Goal: Information Seeking & Learning: Learn about a topic

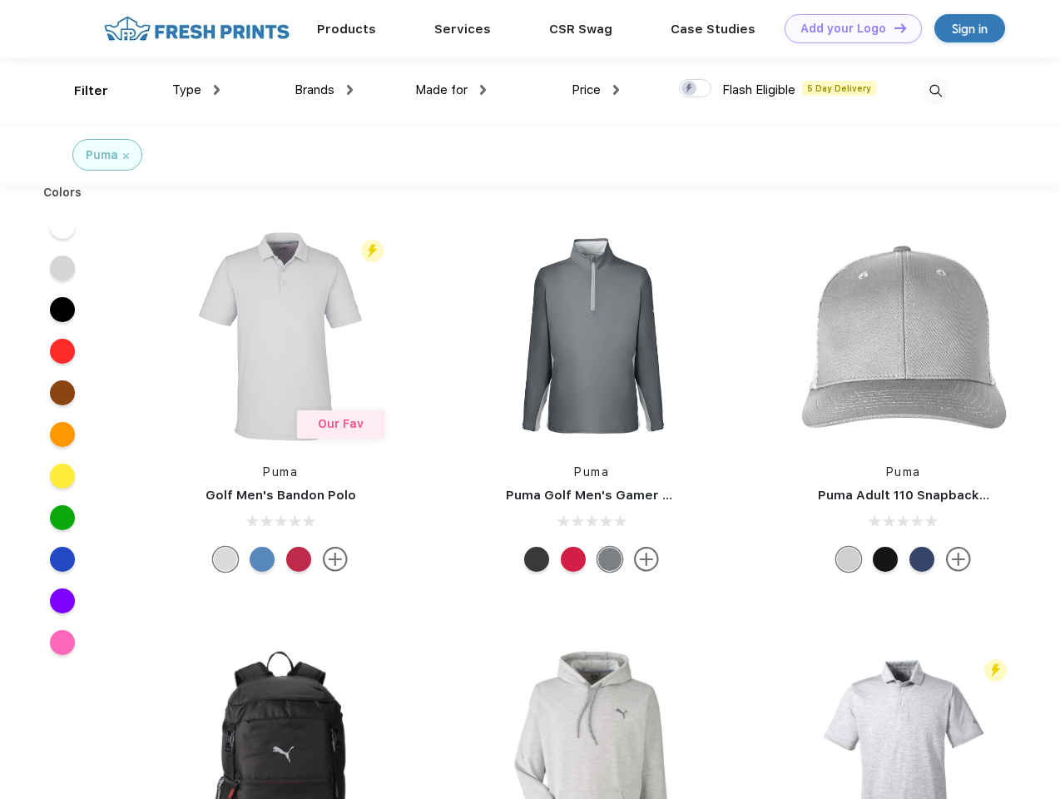
click at [847, 28] on link "Add your Logo Design Tool" at bounding box center [853, 28] width 137 height 29
click at [0, 0] on div "Design Tool" at bounding box center [0, 0] width 0 height 0
click at [893, 27] on link "Add your Logo Design Tool" at bounding box center [853, 28] width 137 height 29
click at [80, 91] on div "Filter" at bounding box center [91, 91] width 34 height 19
click at [196, 90] on span "Type" at bounding box center [186, 89] width 29 height 15
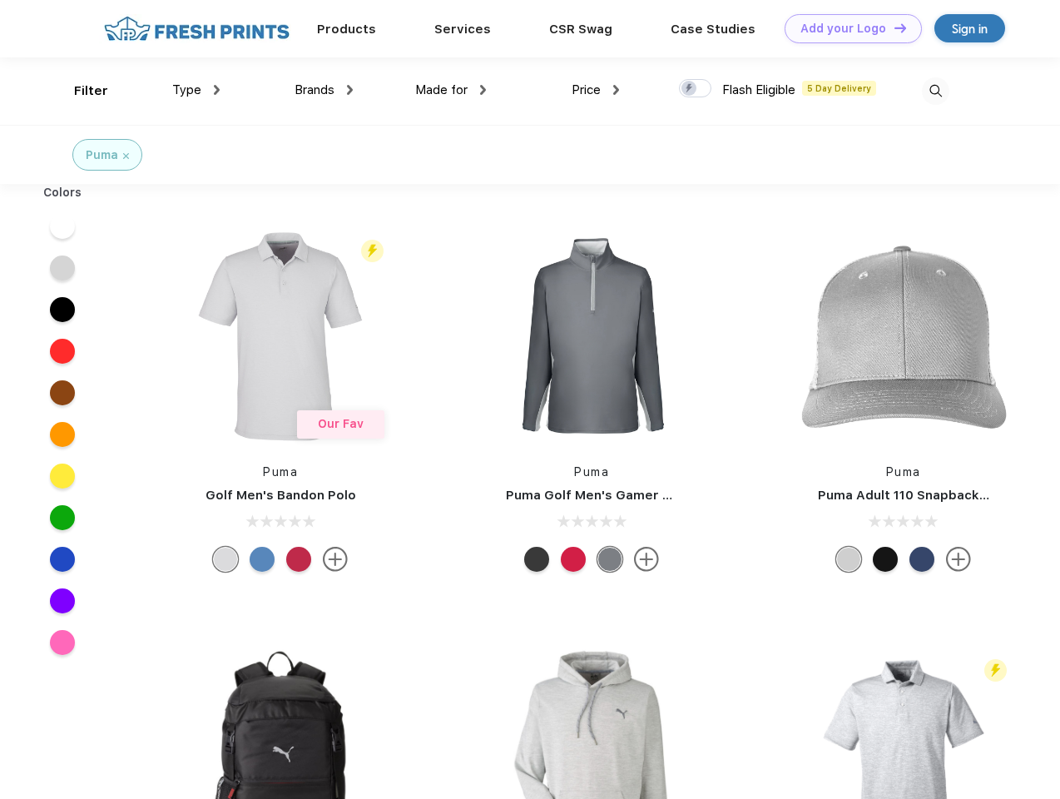
click at [324, 90] on span "Brands" at bounding box center [315, 89] width 40 height 15
click at [451, 90] on span "Made for" at bounding box center [441, 89] width 52 height 15
click at [596, 90] on span "Price" at bounding box center [586, 89] width 29 height 15
click at [696, 89] on div at bounding box center [695, 88] width 32 height 18
click at [690, 89] on input "checkbox" at bounding box center [684, 83] width 11 height 11
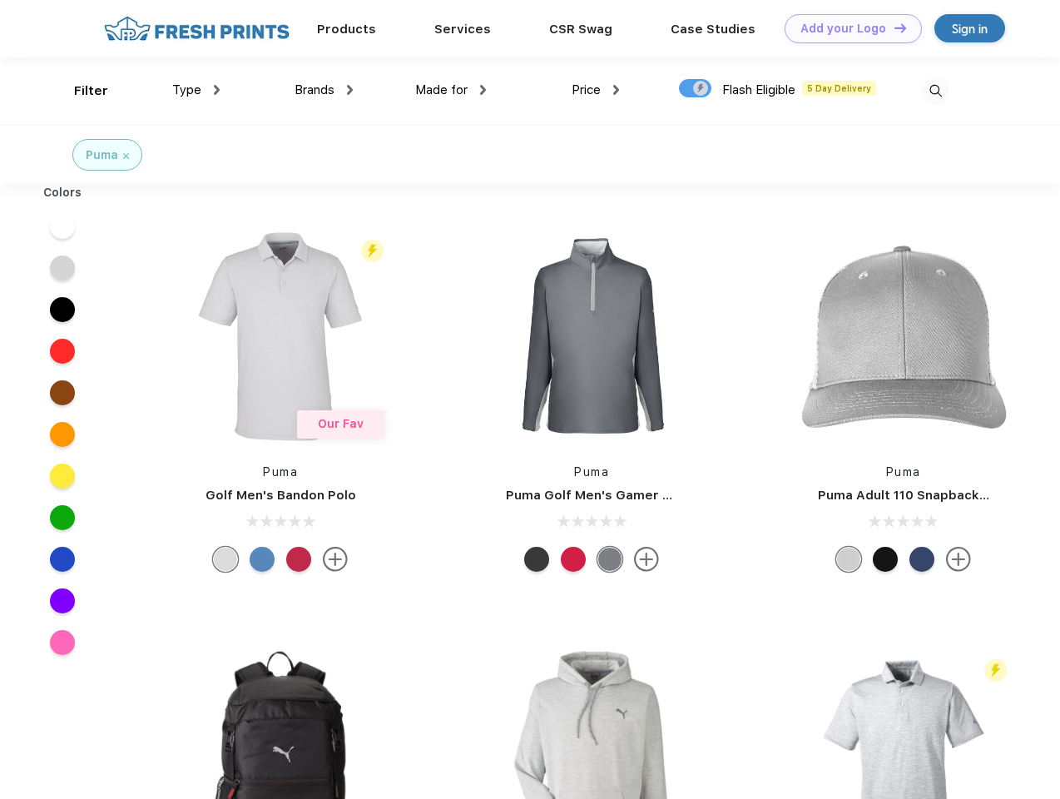
click at [935, 91] on img at bounding box center [935, 90] width 27 height 27
